Goal: Find specific page/section: Find specific page/section

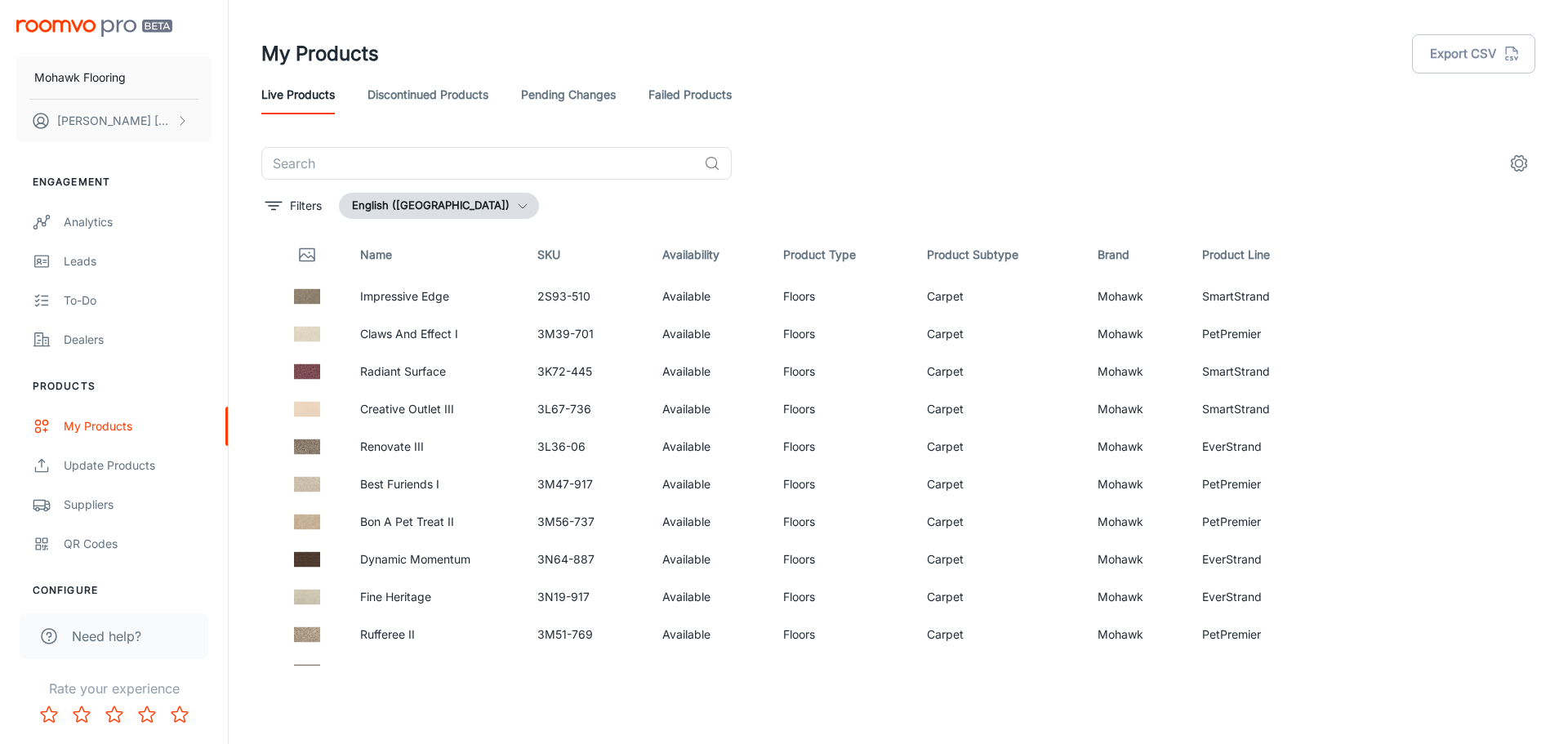
click at [555, 99] on link "Pending Changes" at bounding box center [568, 94] width 95 height 39
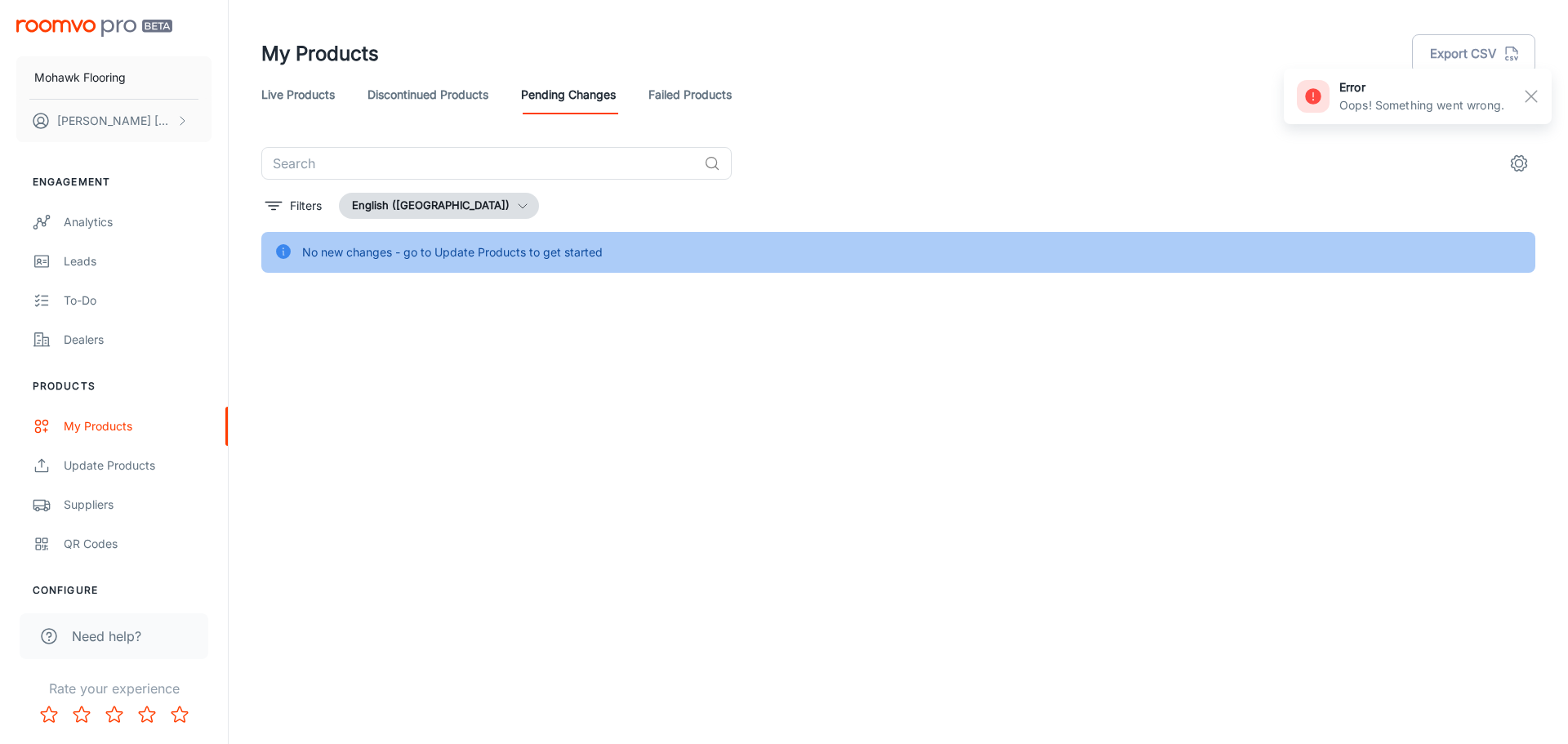
click at [705, 97] on link "Failed Products" at bounding box center [690, 94] width 84 height 39
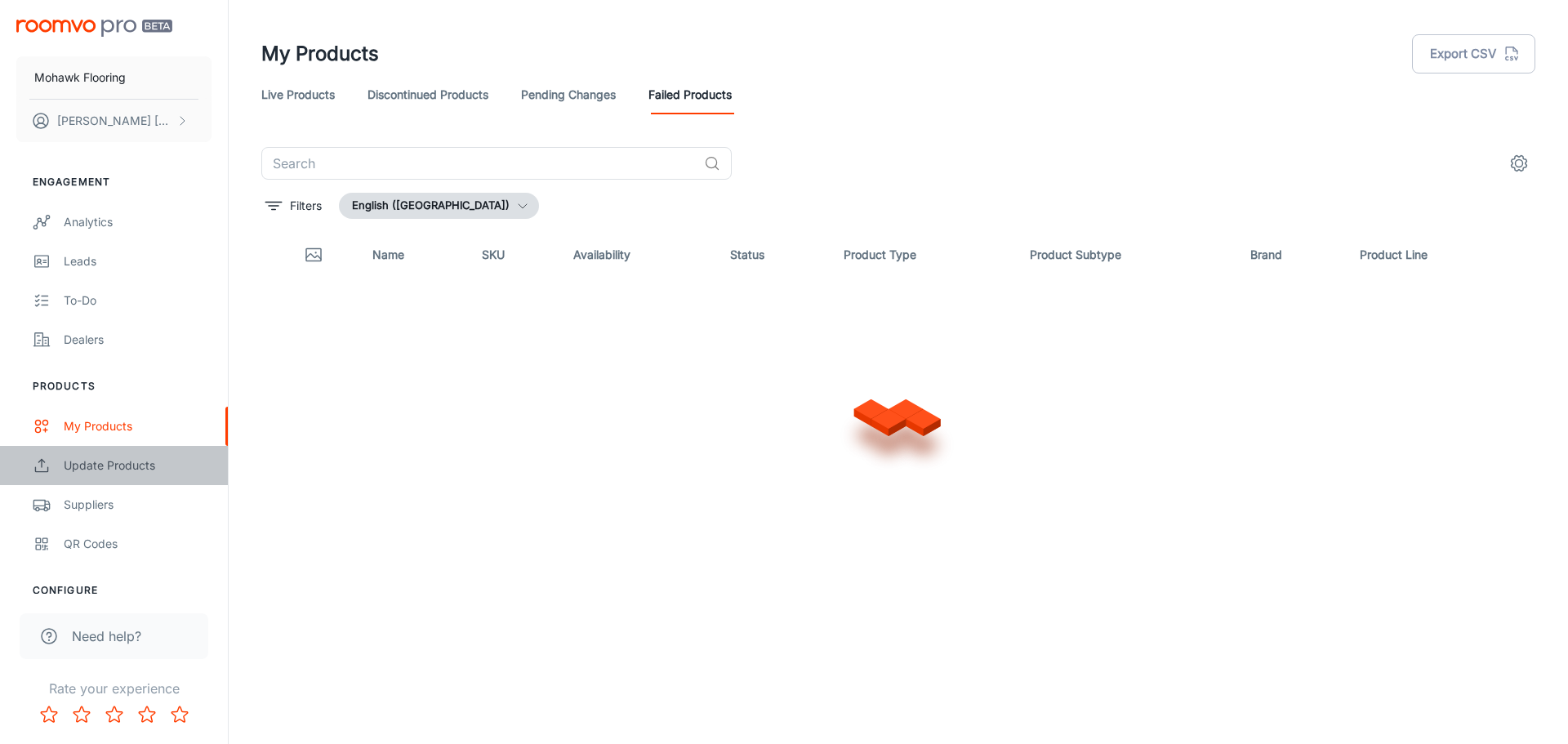
click at [129, 461] on div "Update Products" at bounding box center [137, 465] width 147 height 18
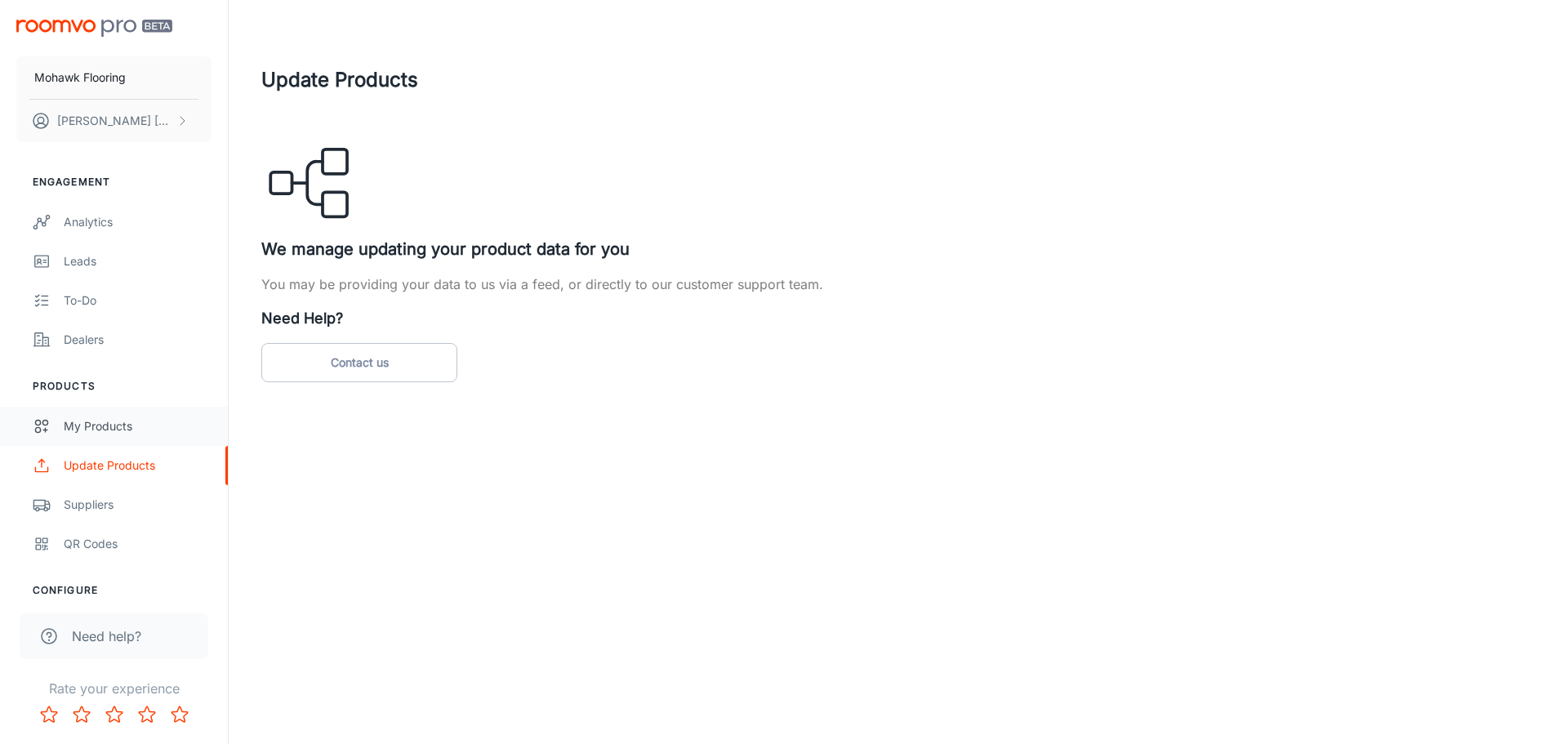
click at [105, 429] on div "My Products" at bounding box center [137, 426] width 147 height 18
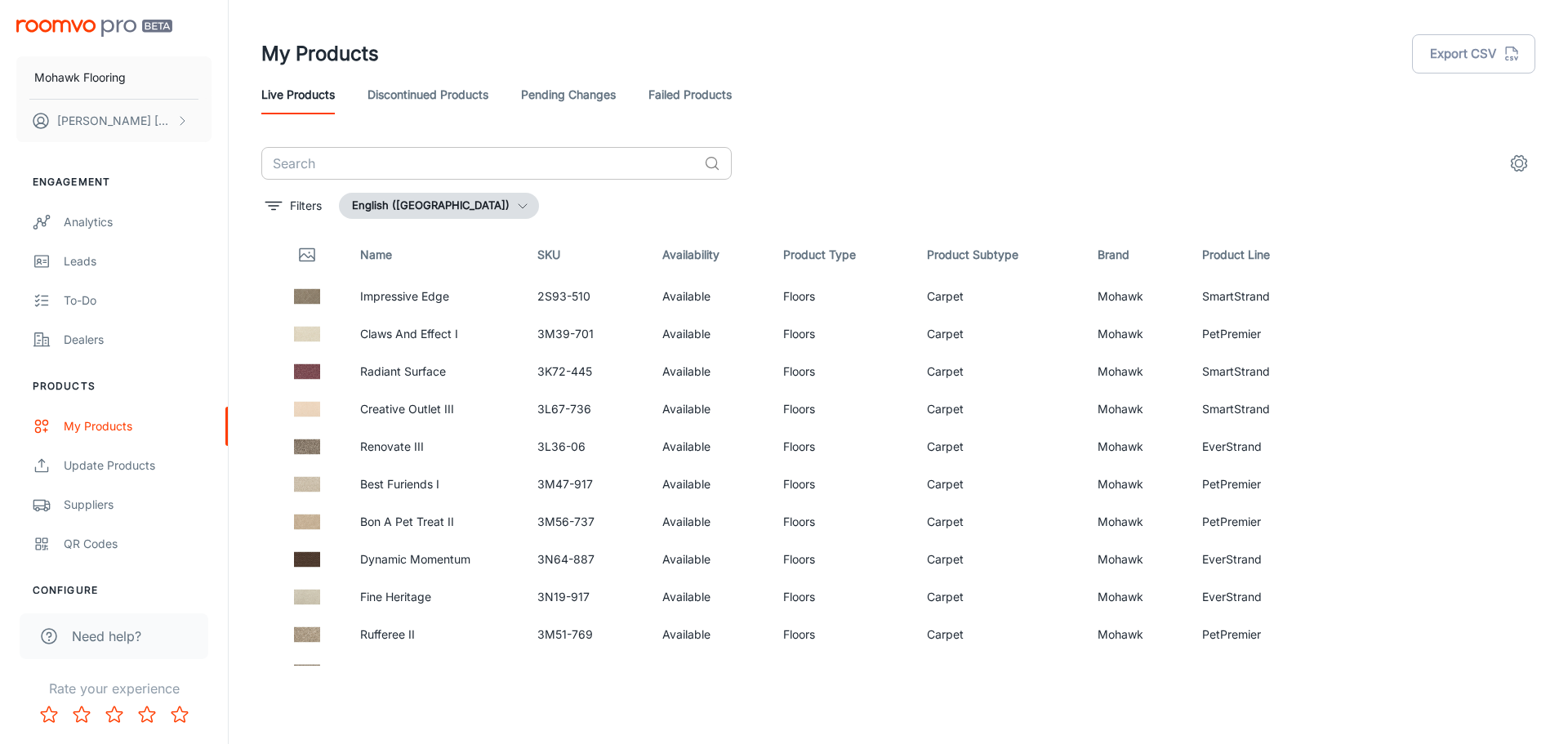
click at [490, 168] on input "text" at bounding box center [480, 163] width 436 height 33
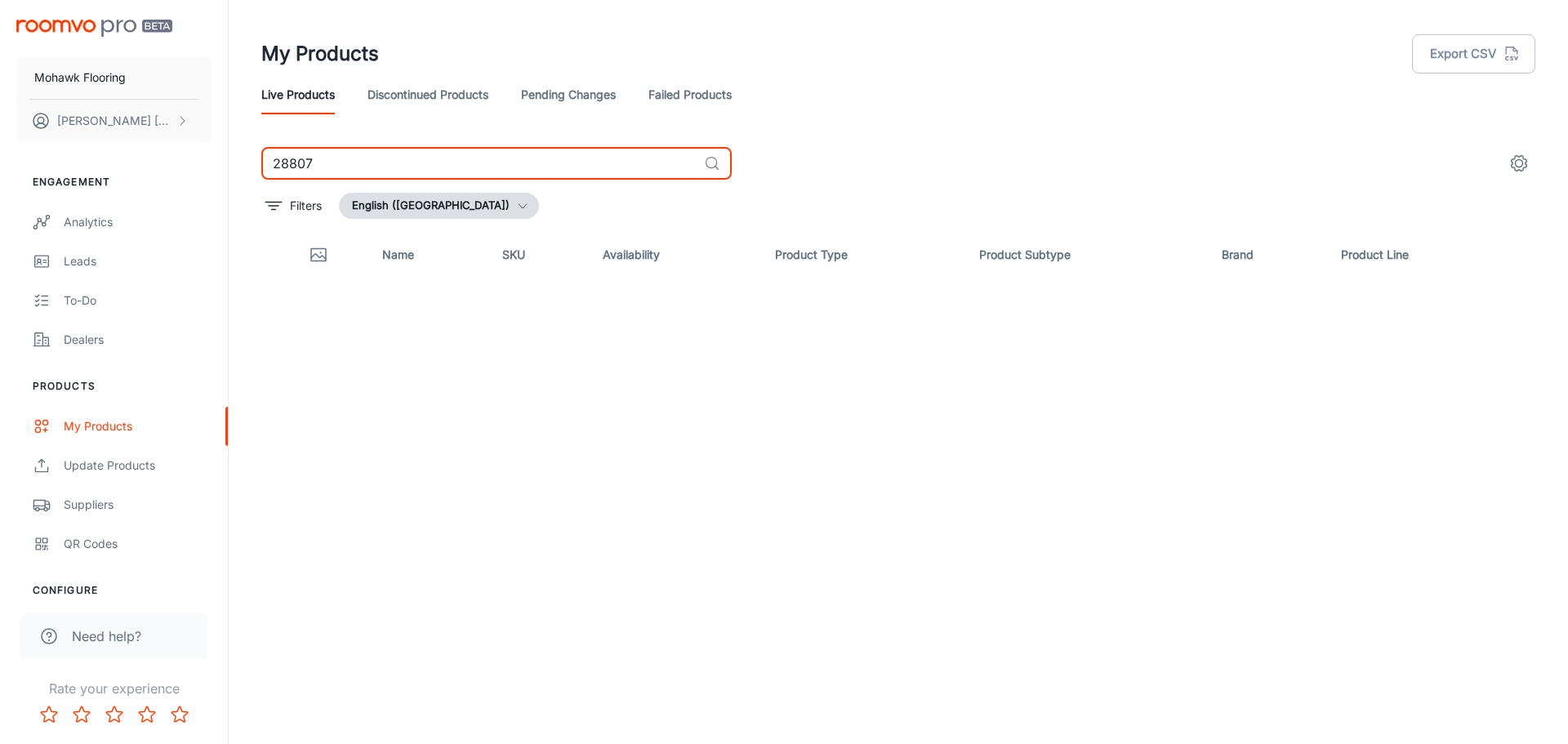
click at [486, 171] on input "28807" at bounding box center [480, 163] width 436 height 33
click at [406, 155] on input "28807_813" at bounding box center [480, 163] width 436 height 33
type input "spiced honey"
